Goal: Task Accomplishment & Management: Manage account settings

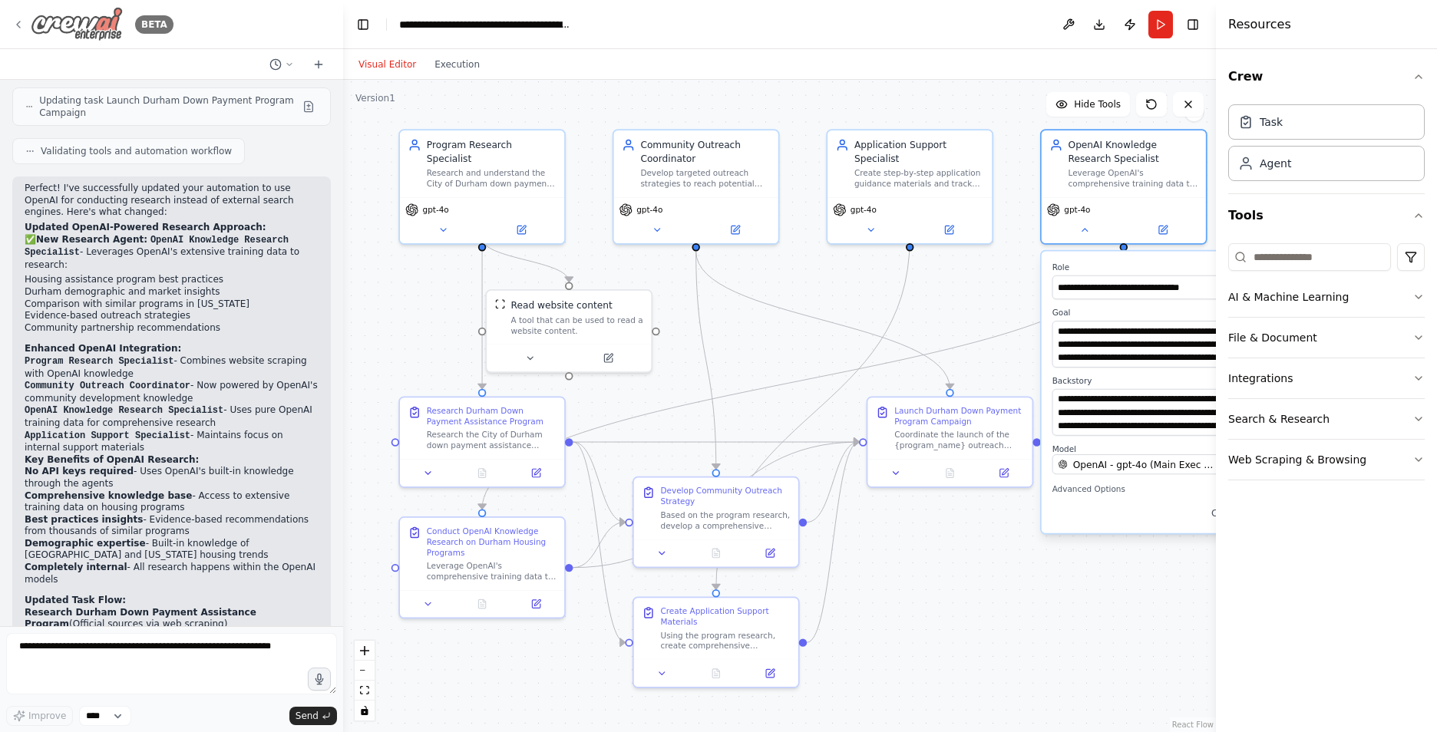
click at [17, 18] on icon at bounding box center [18, 24] width 12 height 12
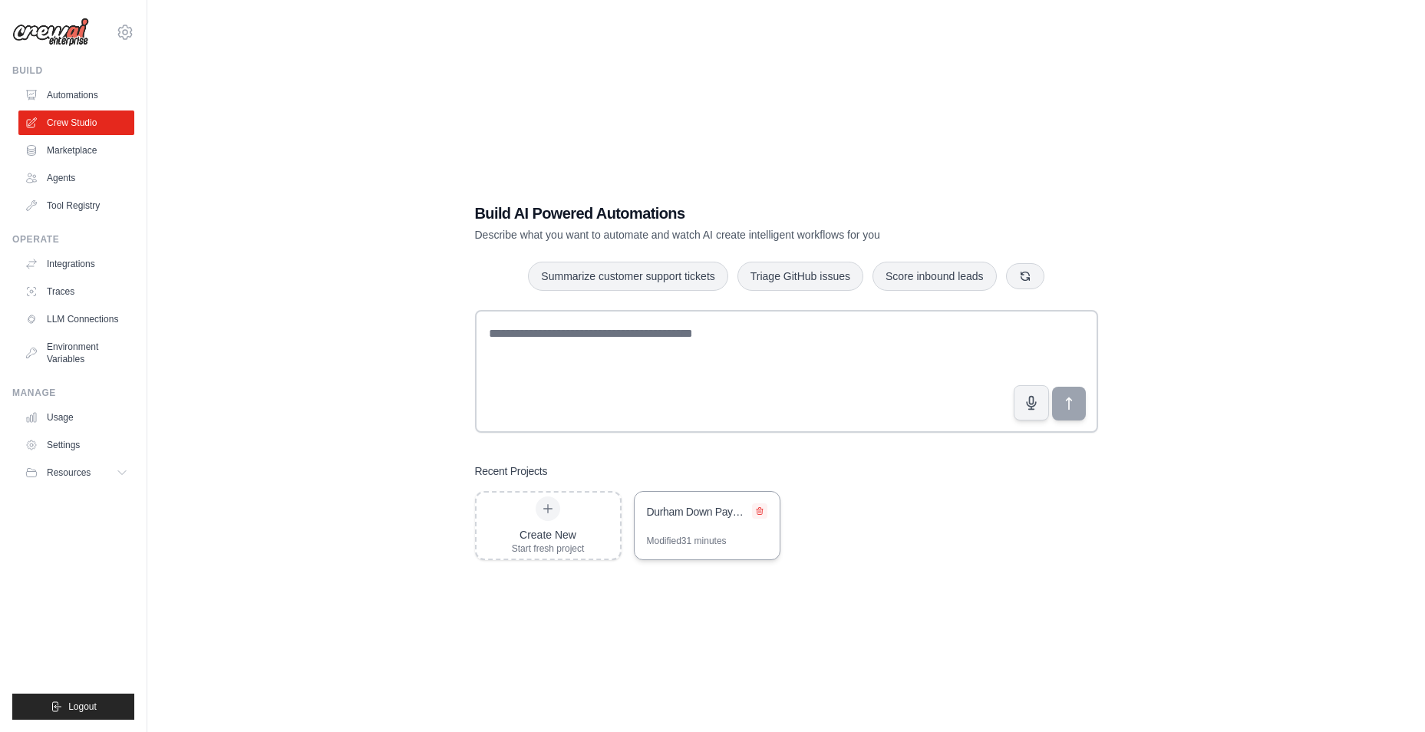
click at [760, 507] on icon at bounding box center [759, 510] width 9 height 9
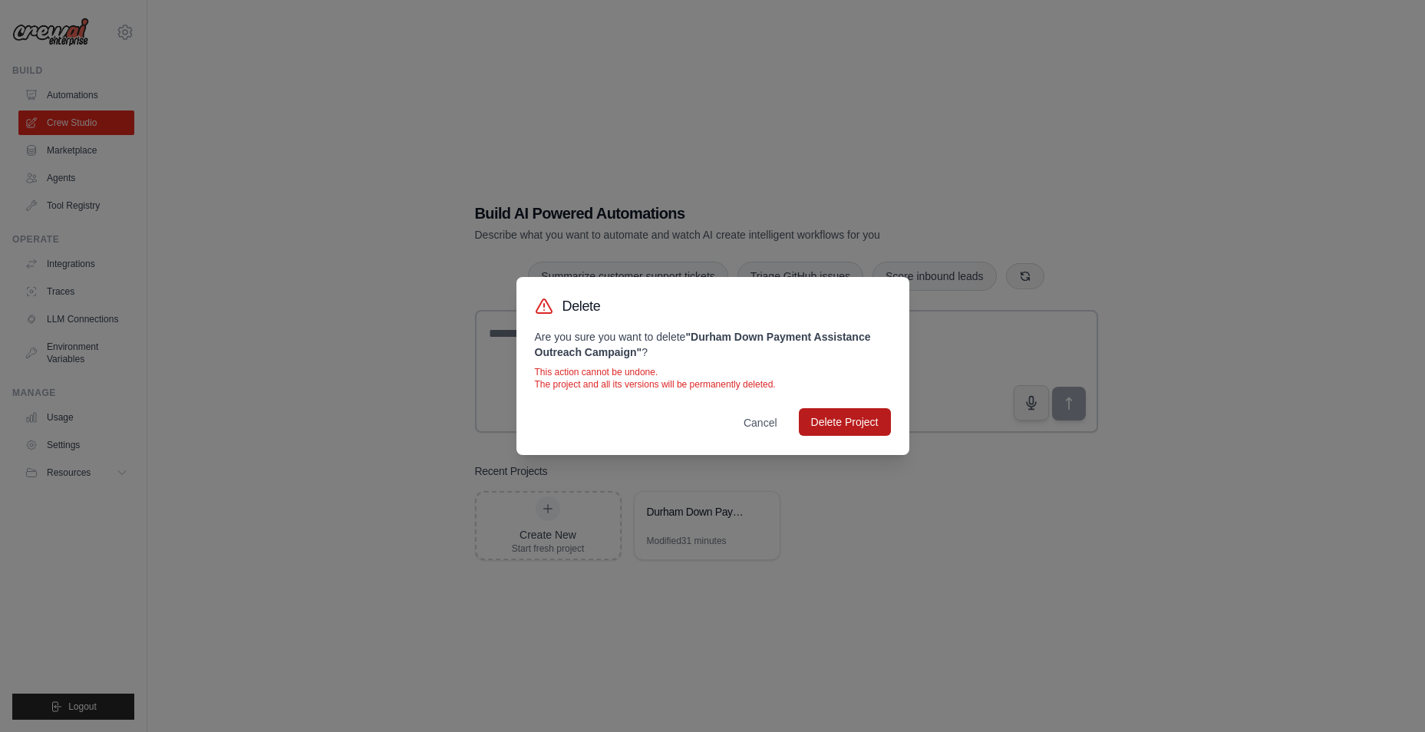
click at [828, 413] on button "Delete Project" at bounding box center [845, 422] width 92 height 28
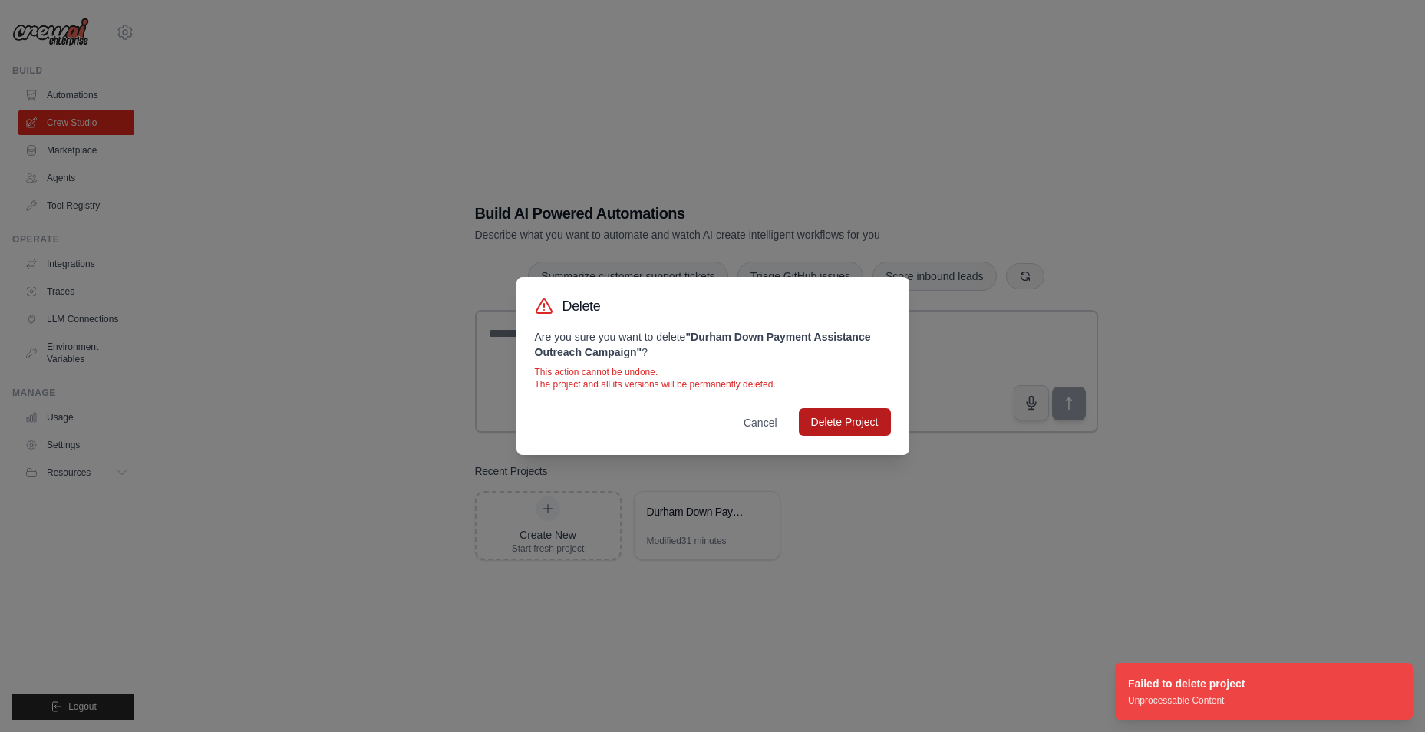
click at [836, 425] on button "Delete Project" at bounding box center [845, 422] width 92 height 28
click at [767, 416] on button "Cancel" at bounding box center [760, 422] width 58 height 28
